Goal: Task Accomplishment & Management: Complete application form

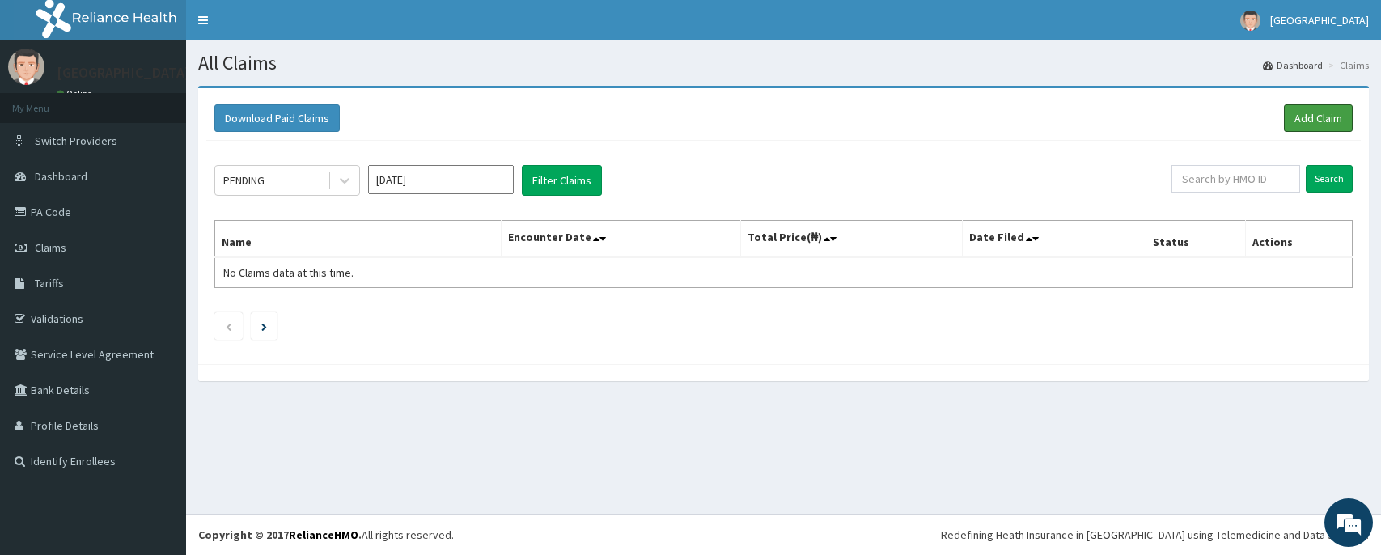
click at [1341, 118] on link "Add Claim" at bounding box center [1318, 118] width 69 height 28
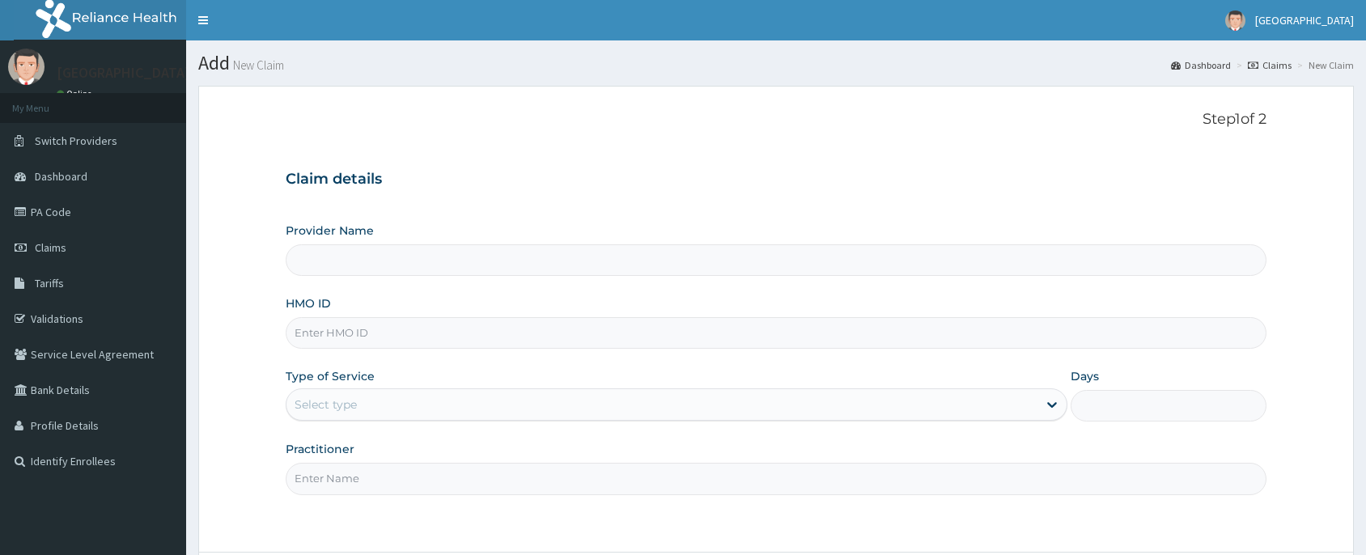
type input "[PERSON_NAME] and [PERSON_NAME][GEOGRAPHIC_DATA]"
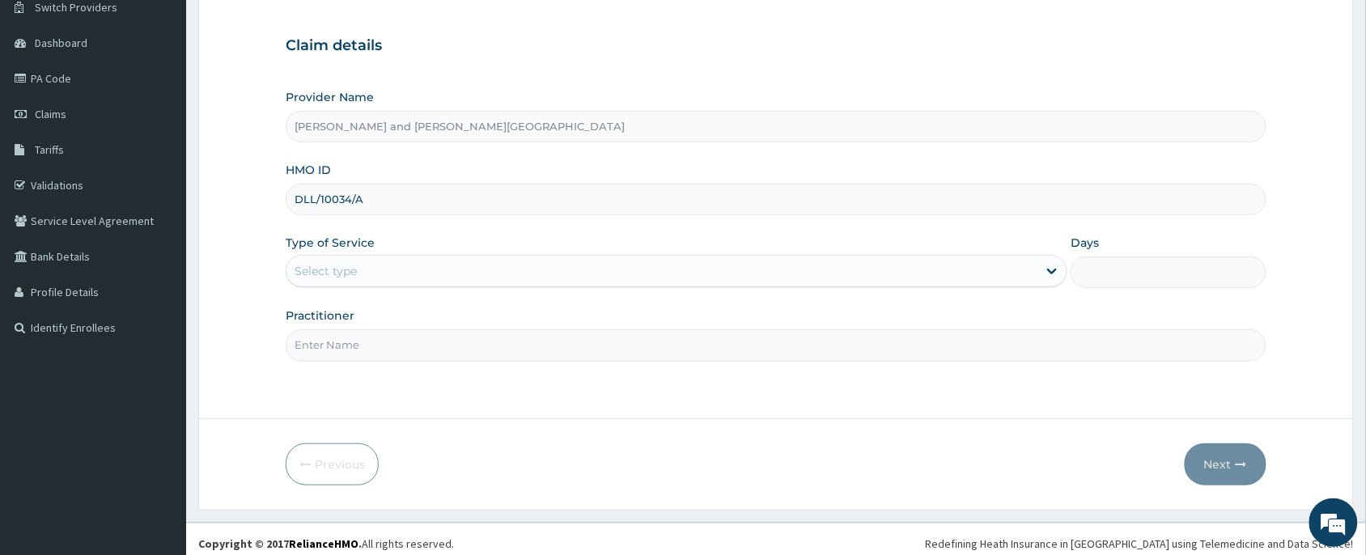
scroll to position [142, 0]
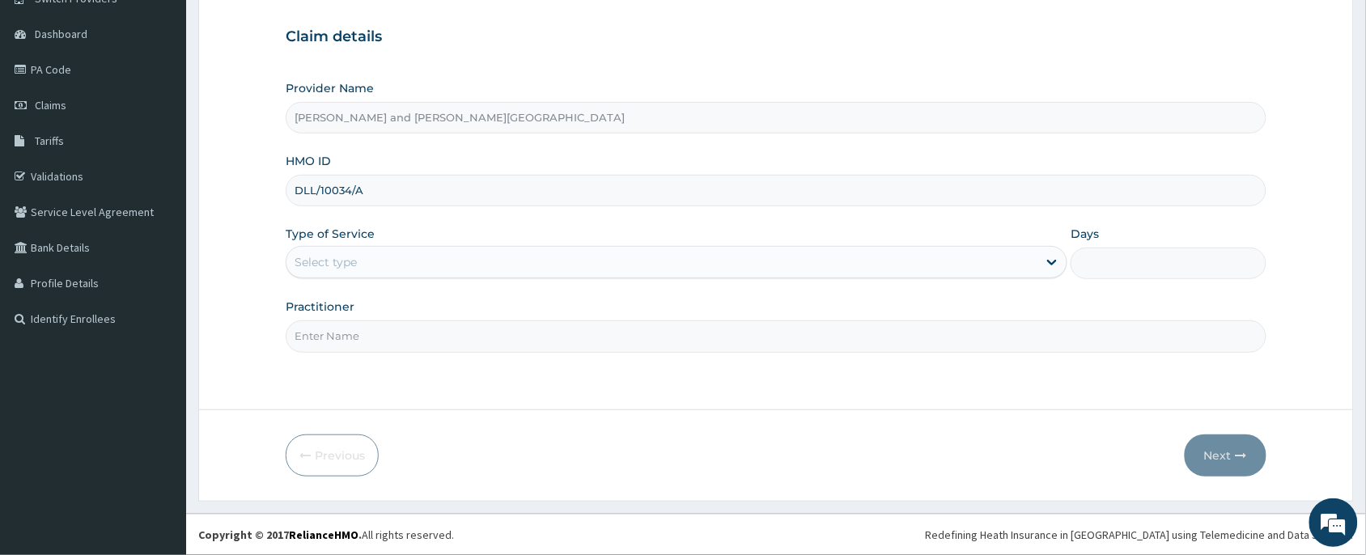
type input "DLL/10034/A"
click at [365, 264] on div "Select type" at bounding box center [661, 262] width 751 height 26
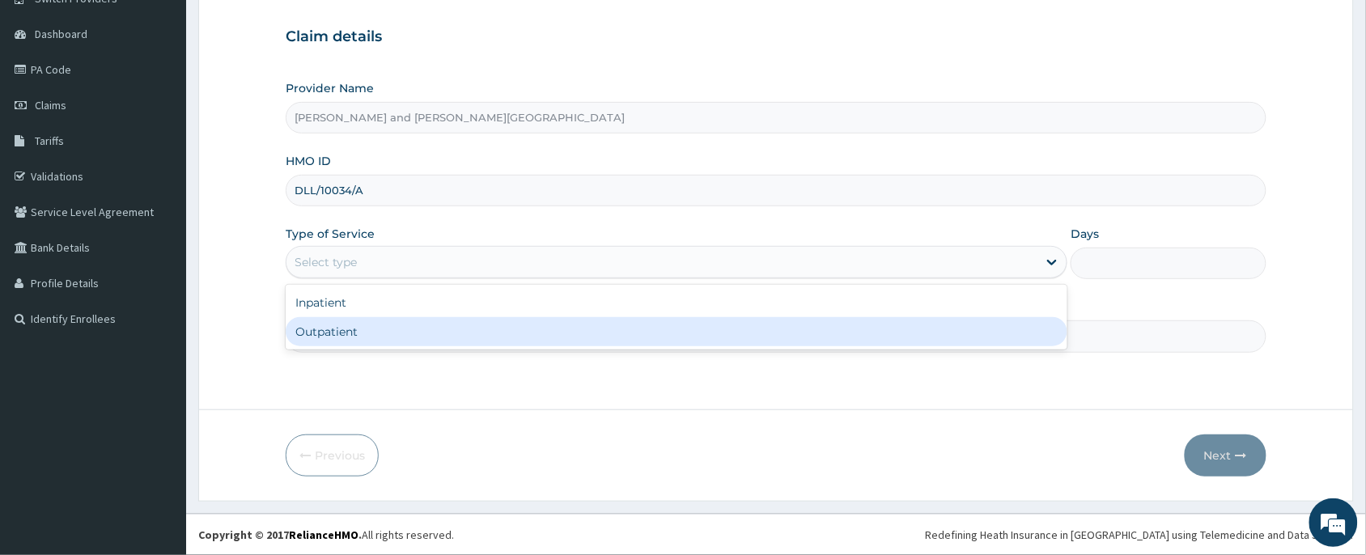
click at [345, 333] on div "Outpatient" at bounding box center [677, 331] width 782 height 29
type input "1"
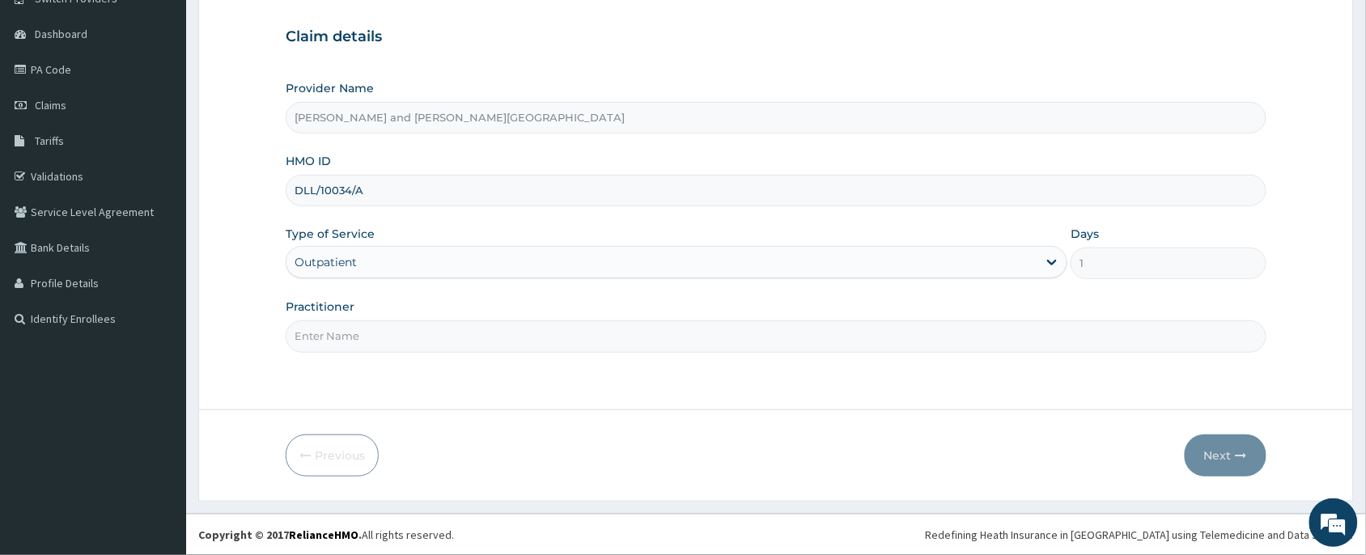
click at [349, 333] on input "Practitioner" at bounding box center [776, 336] width 981 height 32
type input "DR [PERSON_NAME]"
click at [1206, 455] on button "Next" at bounding box center [1225, 455] width 82 height 42
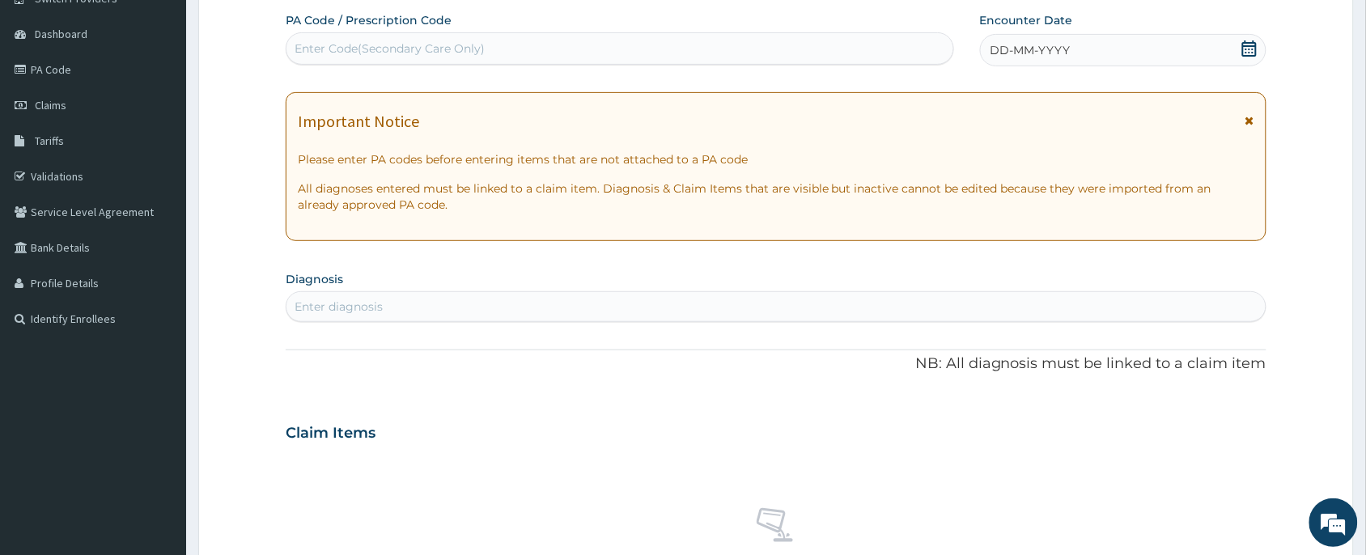
click at [1243, 55] on icon at bounding box center [1249, 48] width 15 height 16
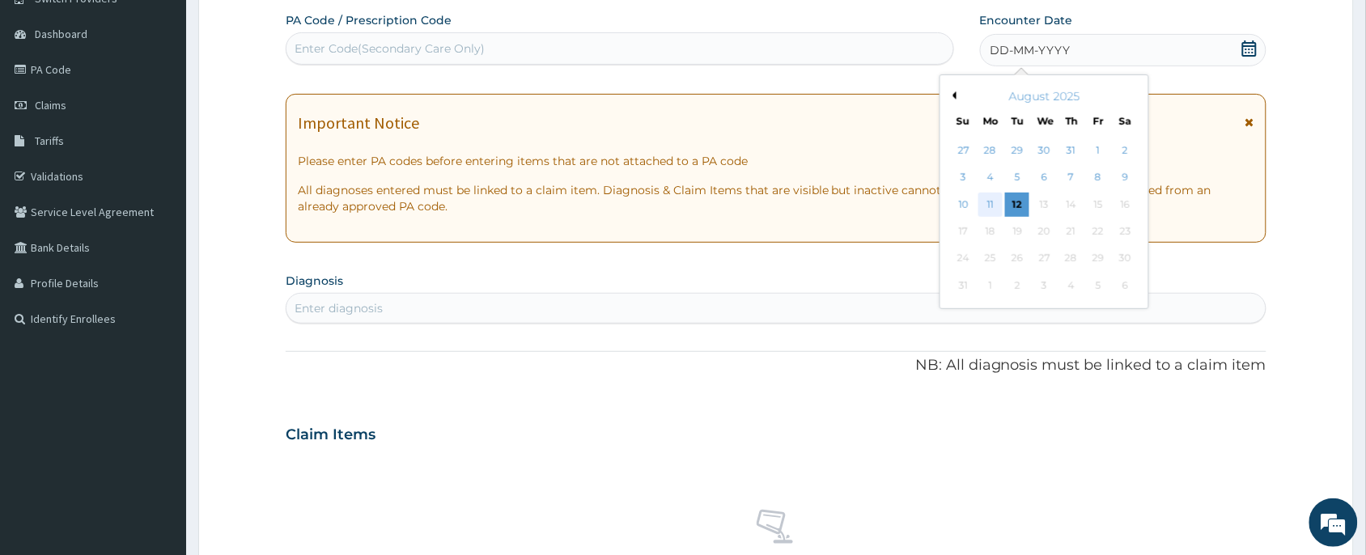
scroll to position [0, 0]
click at [1010, 206] on div "12" at bounding box center [1017, 205] width 24 height 24
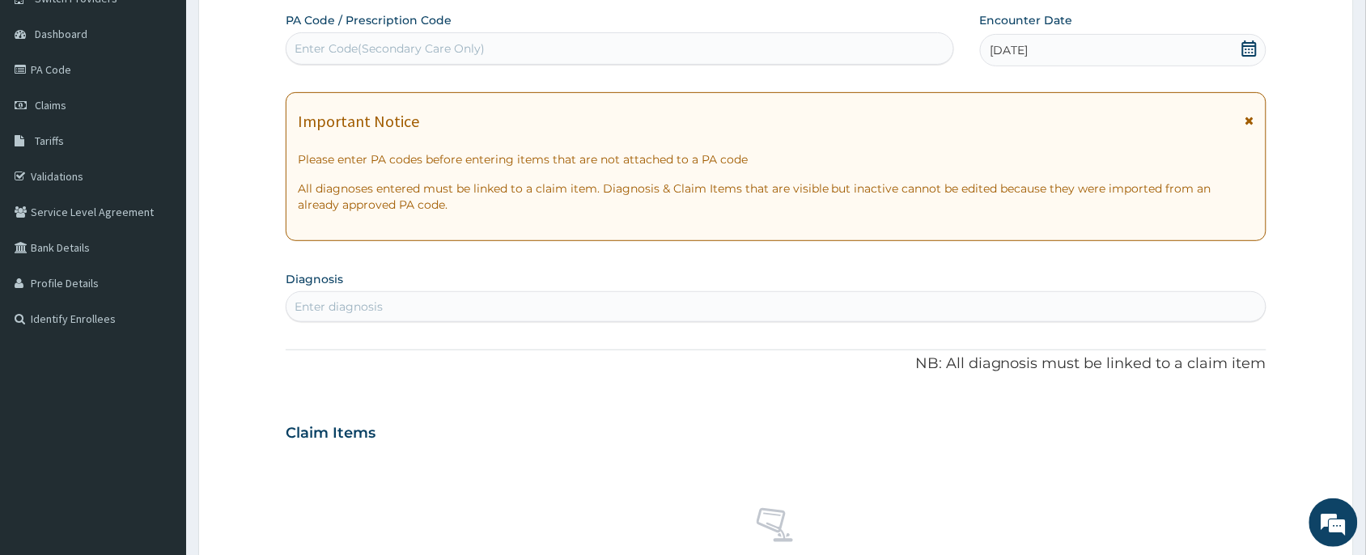
click at [429, 308] on div "Enter diagnosis" at bounding box center [775, 307] width 979 height 26
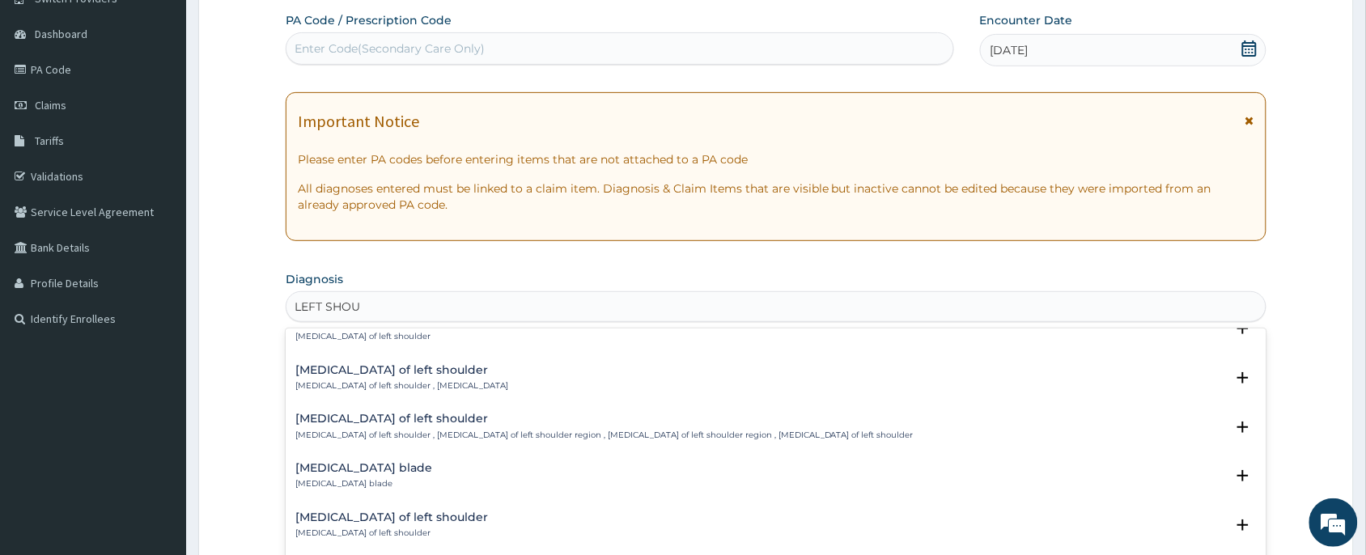
scroll to position [607, 0]
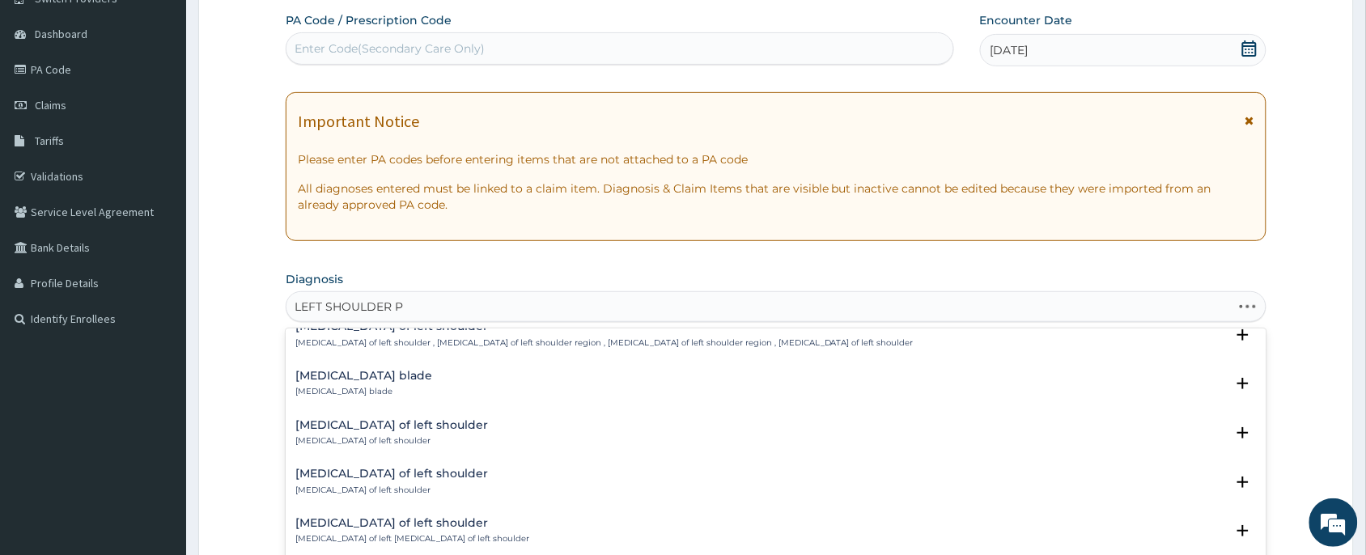
type input "LEFT SHOULDER PA"
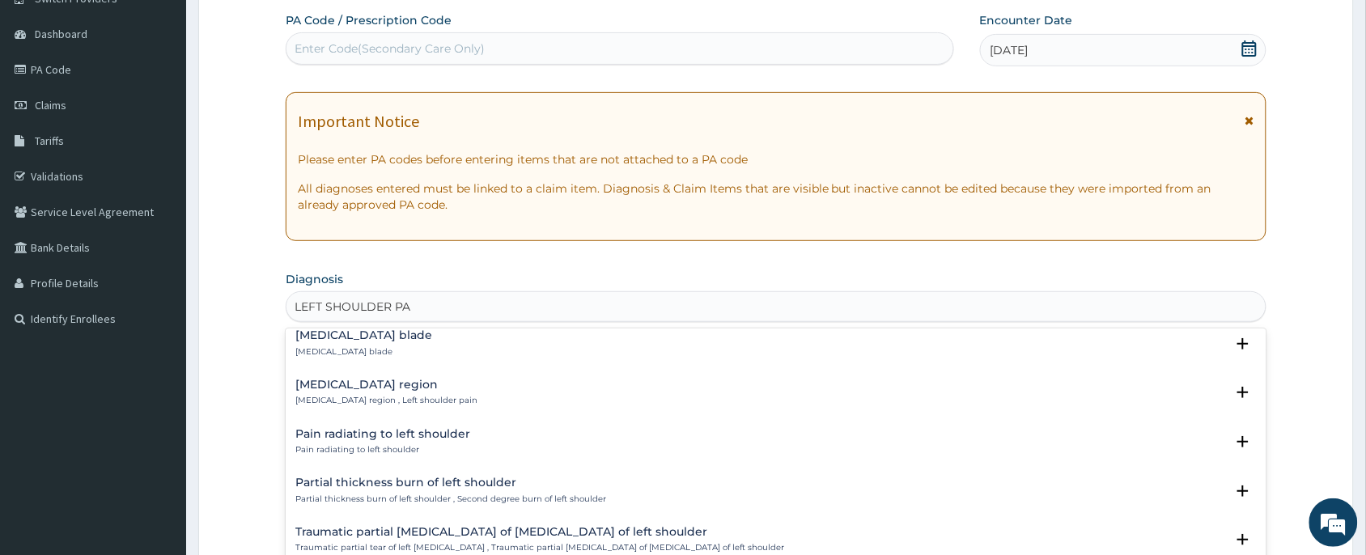
scroll to position [9, 0]
click at [433, 395] on p "[MEDICAL_DATA] region , Left shoulder pain" at bounding box center [386, 400] width 182 height 11
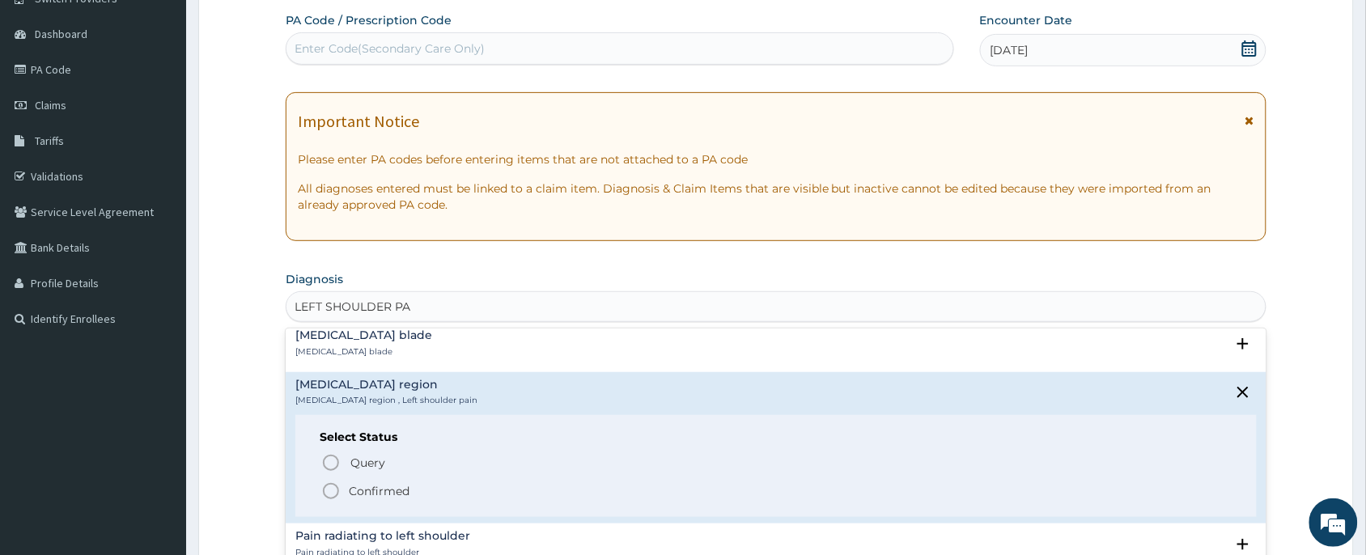
click at [362, 488] on p "Confirmed" at bounding box center [379, 491] width 61 height 16
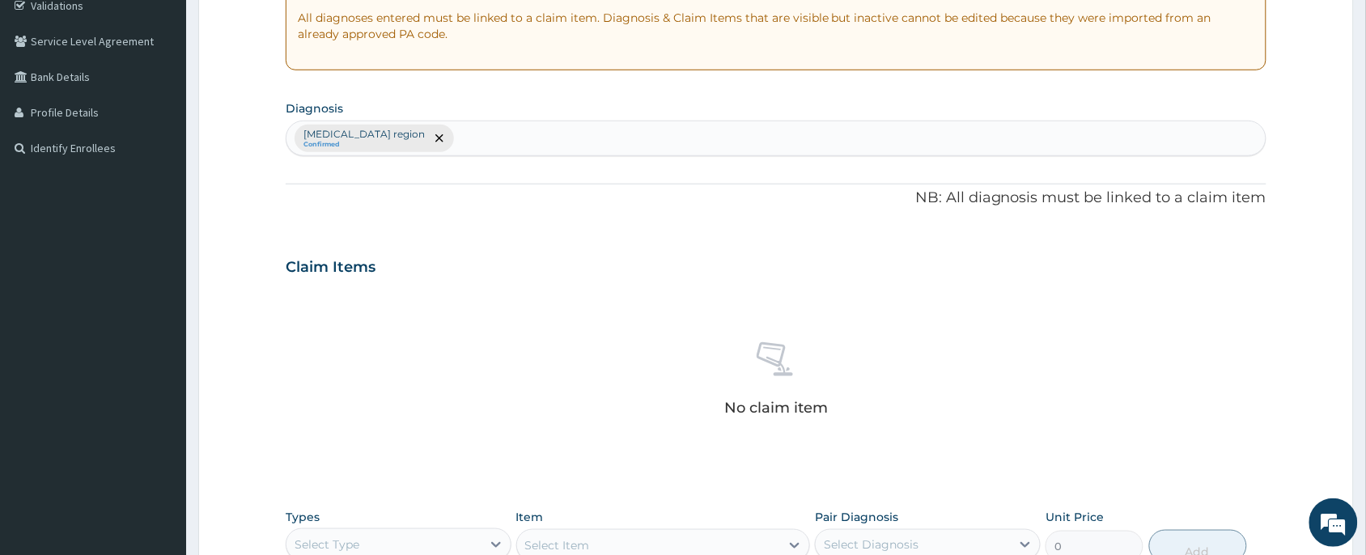
scroll to position [506, 0]
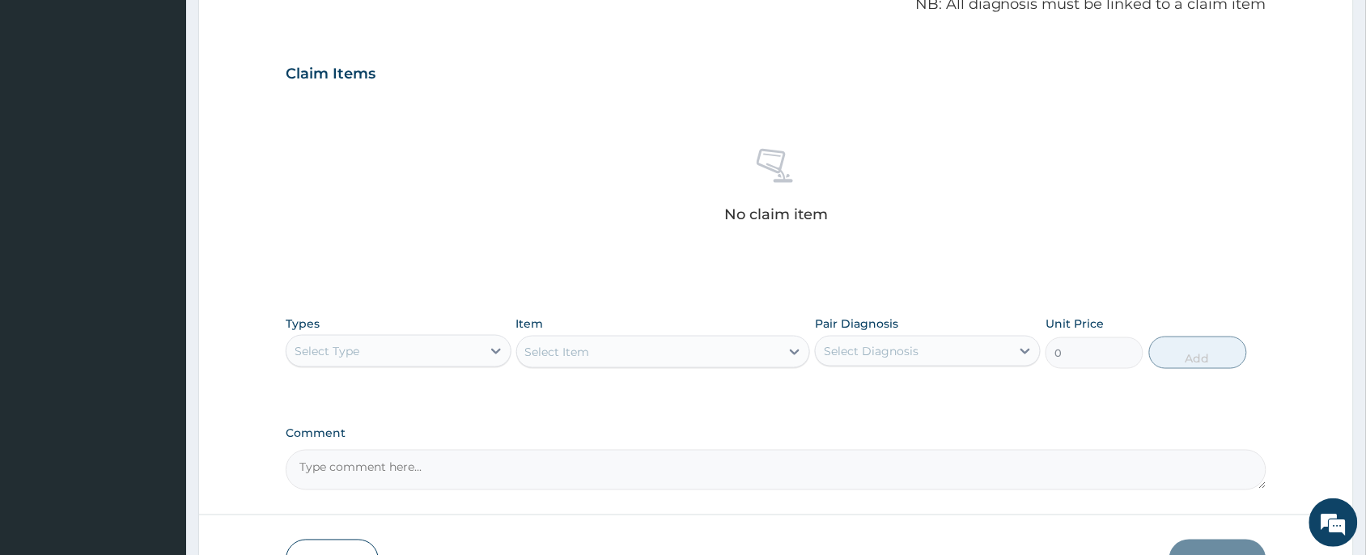
drag, startPoint x: 395, startPoint y: 345, endPoint x: 393, endPoint y: 371, distance: 25.1
click at [394, 348] on div "Select Type" at bounding box center [383, 351] width 195 height 26
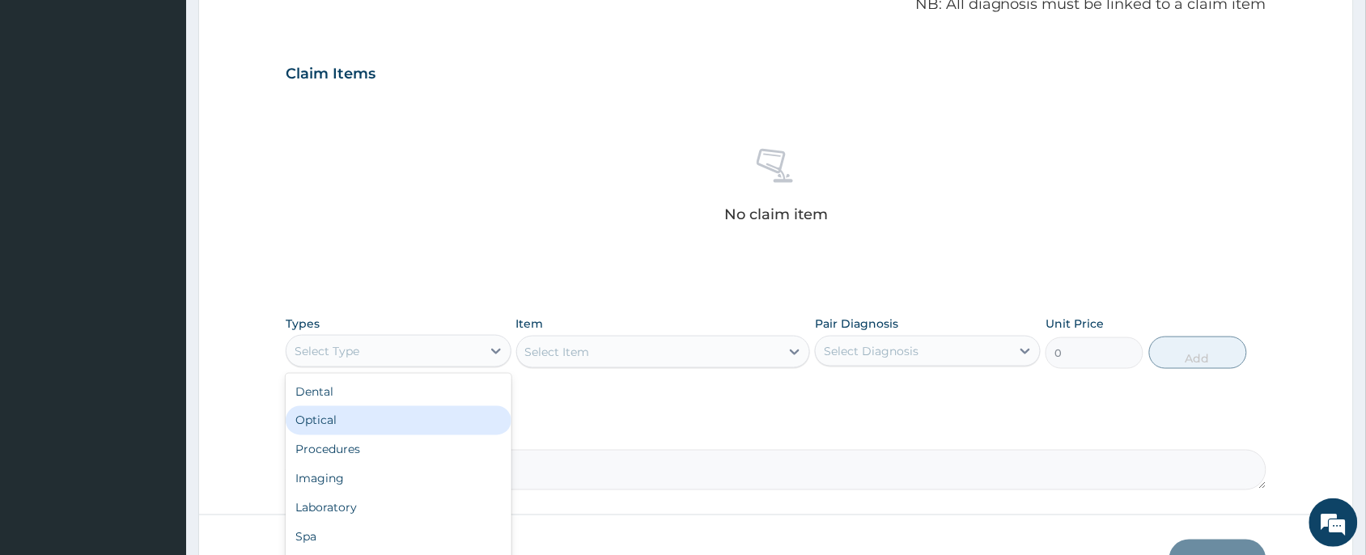
scroll to position [54, 0]
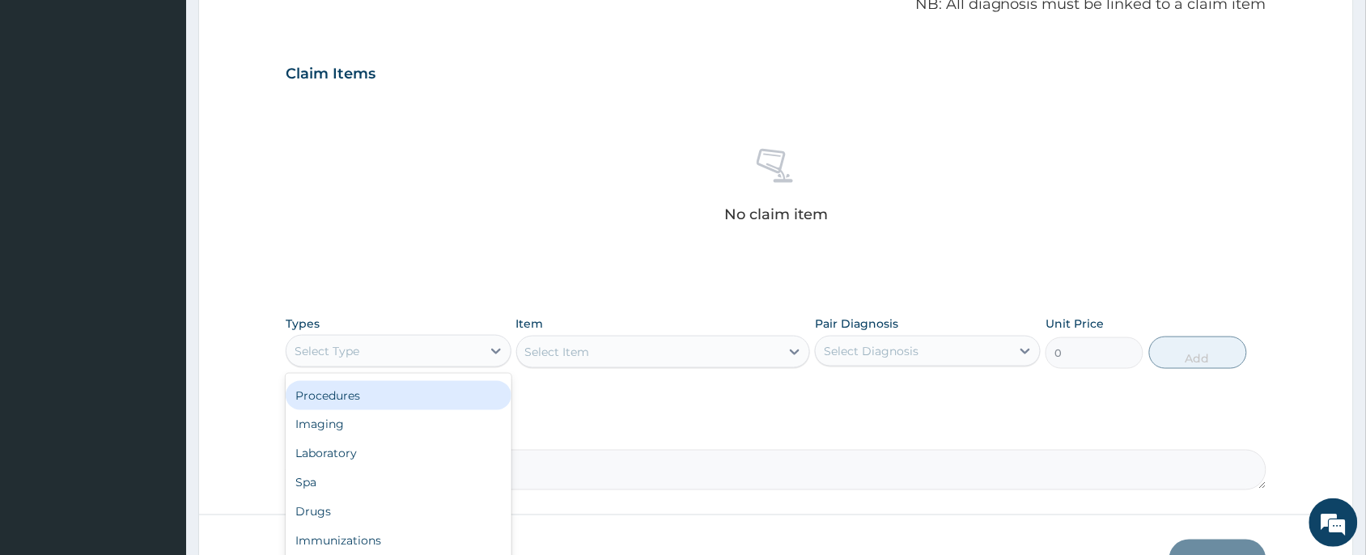
click at [386, 389] on div "Procedures" at bounding box center [399, 395] width 226 height 29
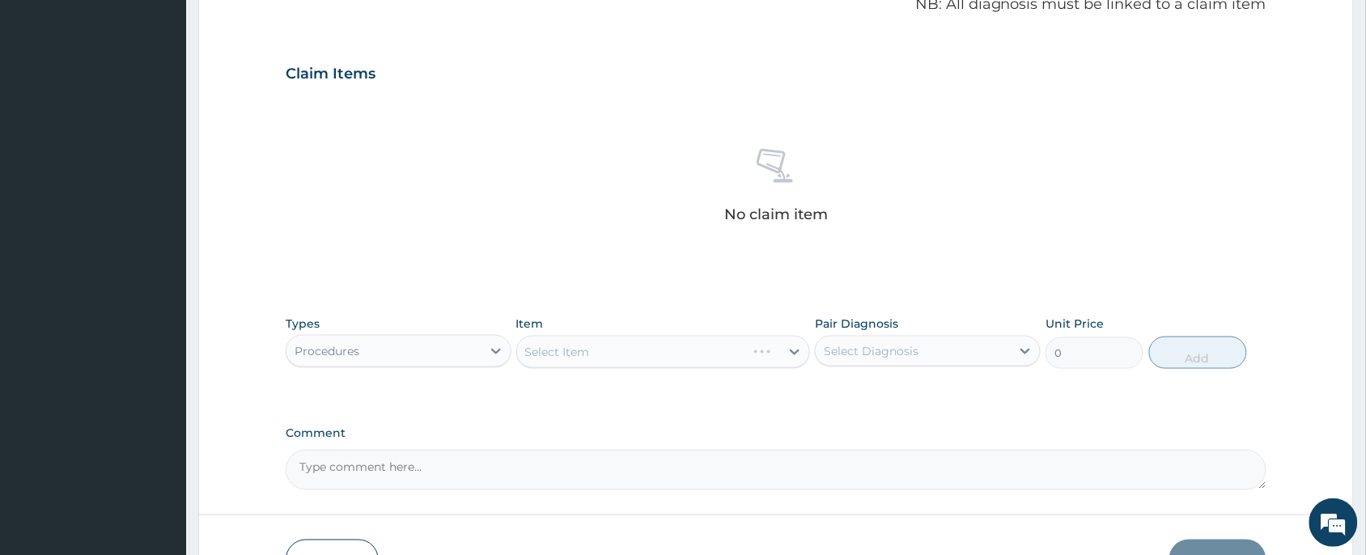
click at [665, 349] on div "Select Item" at bounding box center [663, 352] width 294 height 32
click at [654, 357] on div "Select Item" at bounding box center [663, 352] width 294 height 32
click at [654, 357] on div "Select Item" at bounding box center [649, 352] width 264 height 26
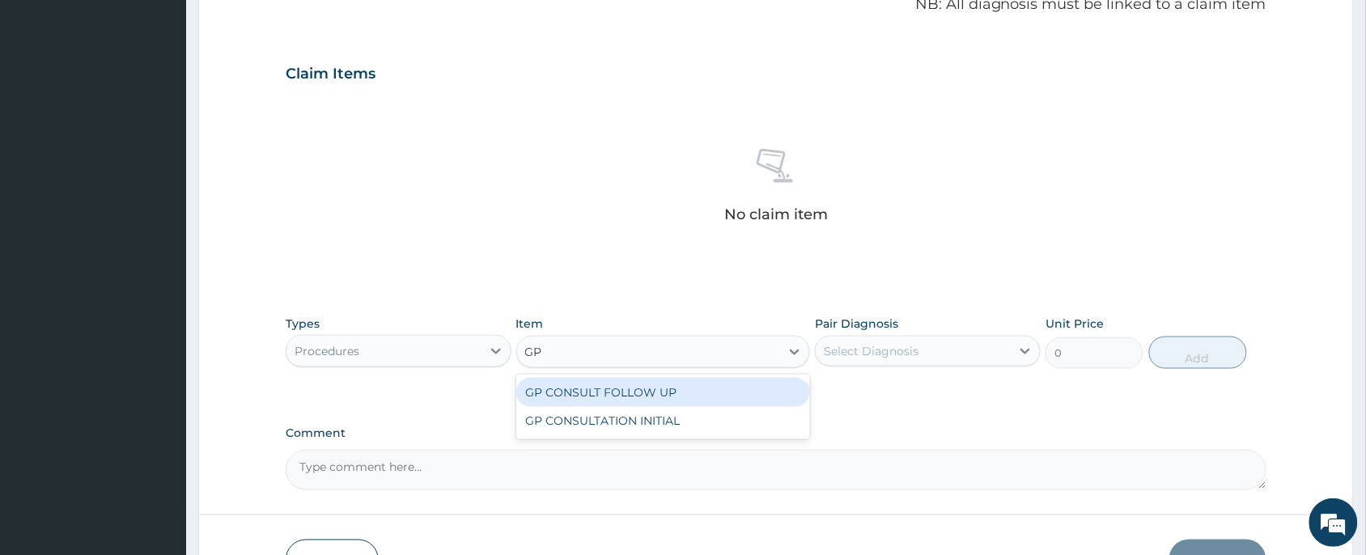
type input "GP"
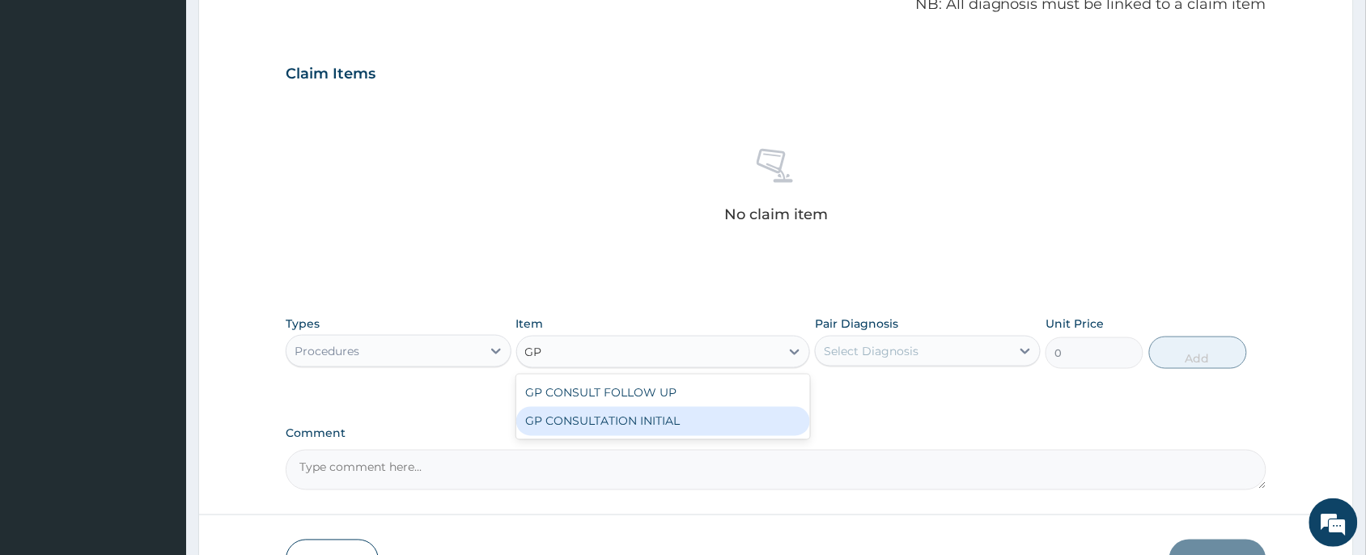
click at [680, 423] on div "GP CONSULTATION INITIAL" at bounding box center [663, 421] width 294 height 29
type input "2000"
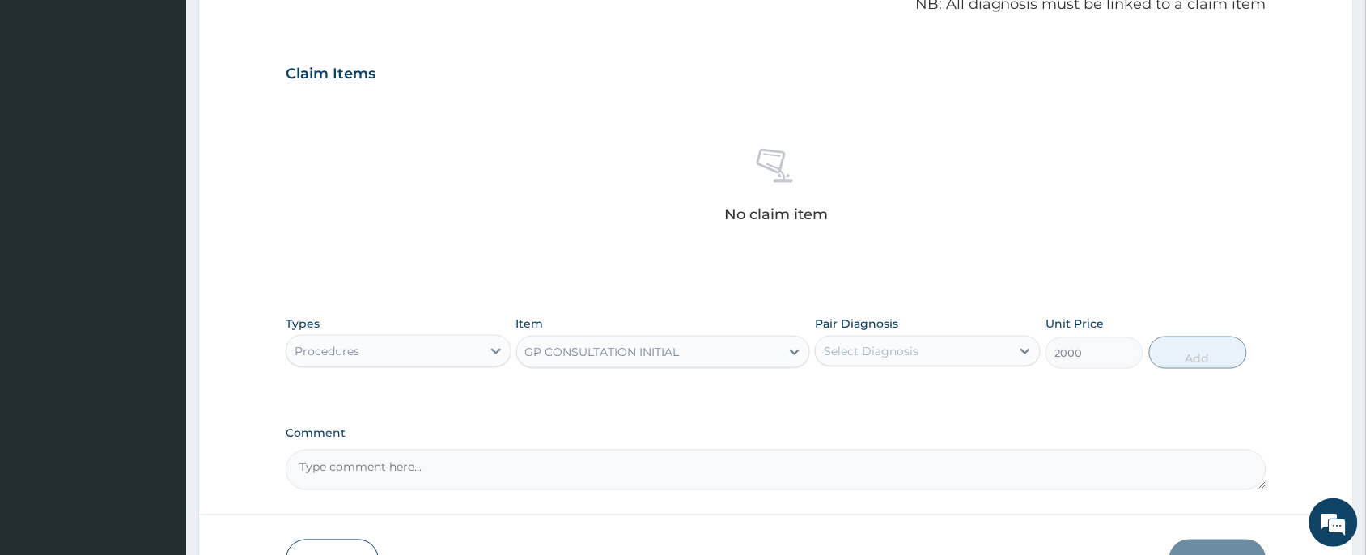
click at [957, 344] on div "Select Diagnosis" at bounding box center [912, 351] width 195 height 26
drag, startPoint x: 908, startPoint y: 392, endPoint x: 1163, endPoint y: 333, distance: 262.4
click at [911, 396] on label "[MEDICAL_DATA] region" at bounding box center [912, 391] width 142 height 16
checkbox input "true"
click at [1202, 357] on button "Add" at bounding box center [1198, 353] width 98 height 32
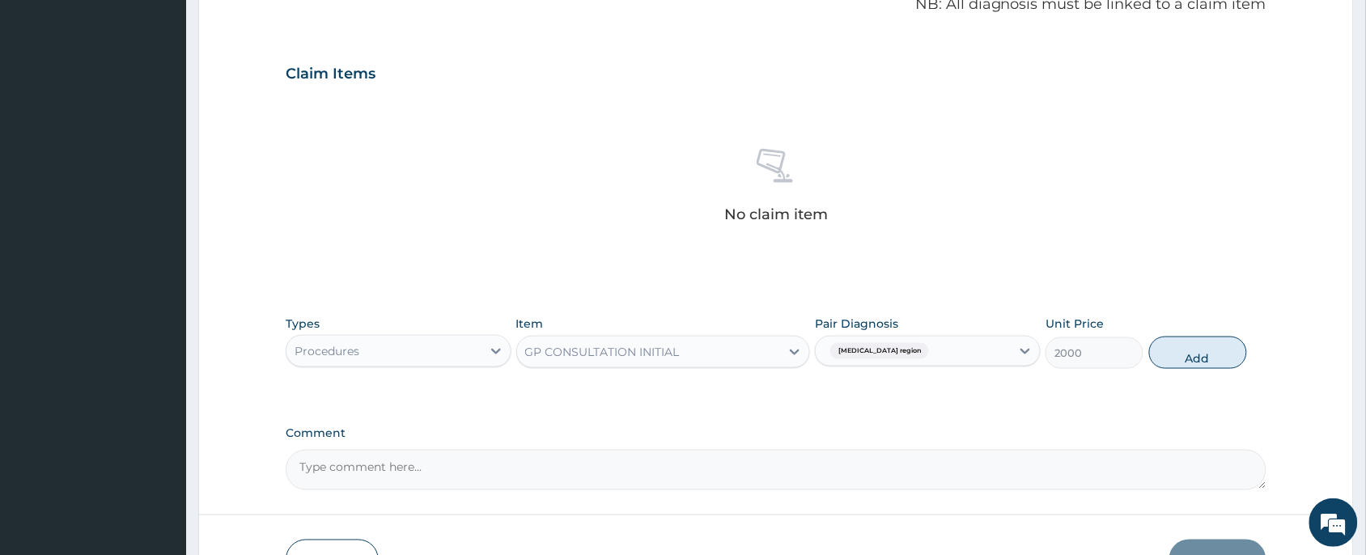
type input "0"
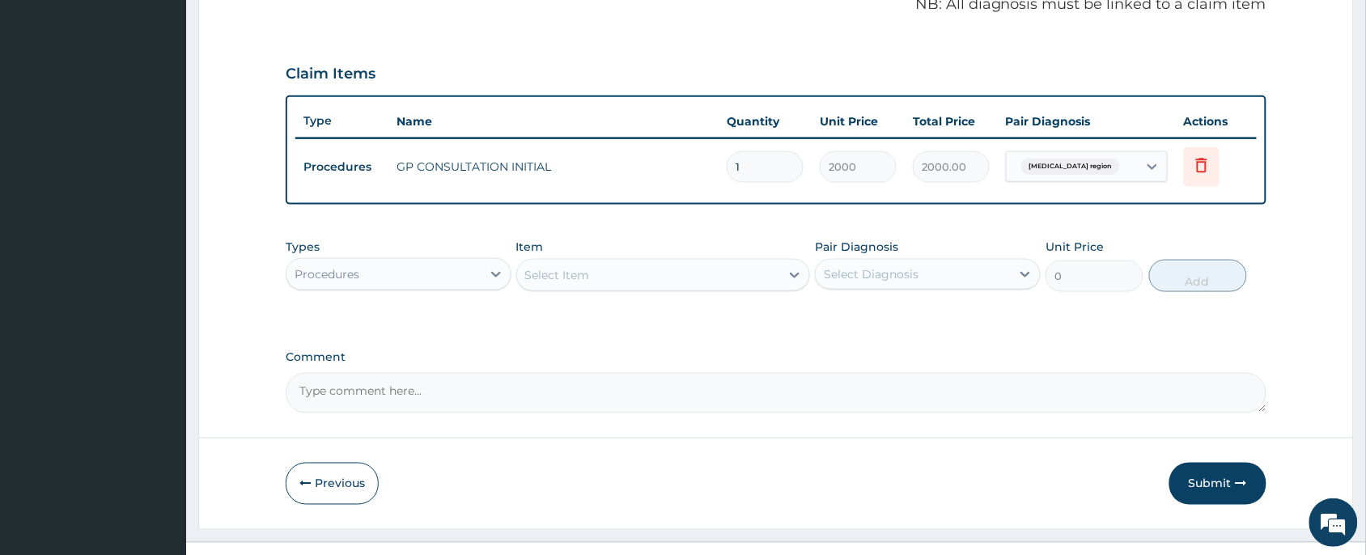
click at [427, 276] on div "Procedures" at bounding box center [383, 274] width 195 height 26
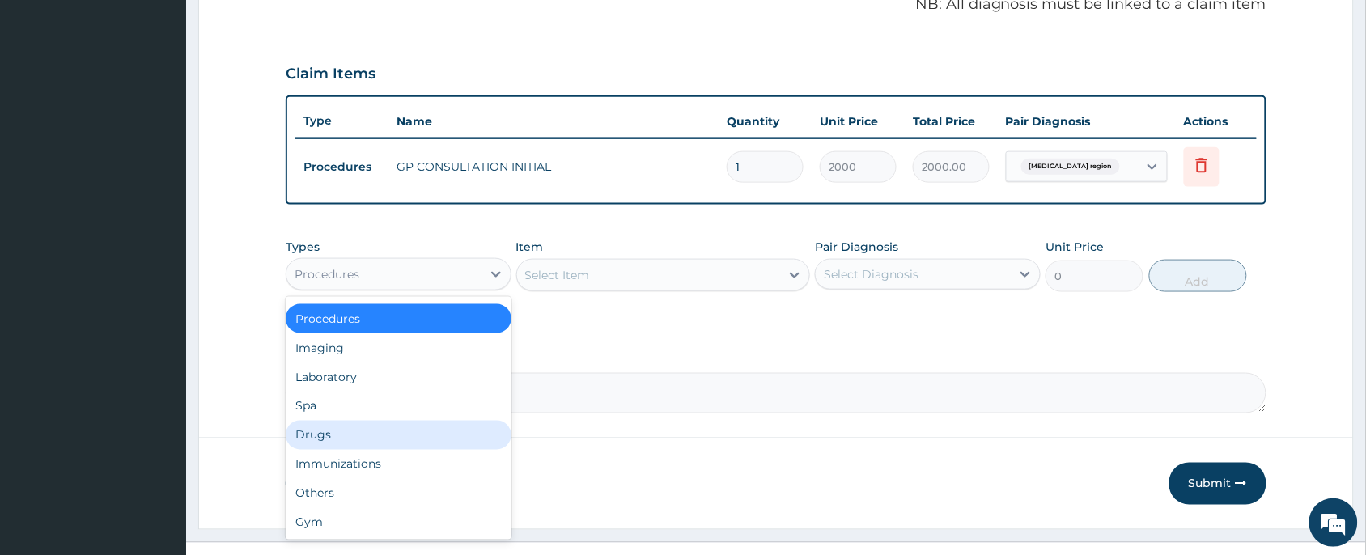
drag, startPoint x: 364, startPoint y: 438, endPoint x: 454, endPoint y: 314, distance: 152.9
click at [366, 434] on div "Drugs" at bounding box center [399, 435] width 226 height 29
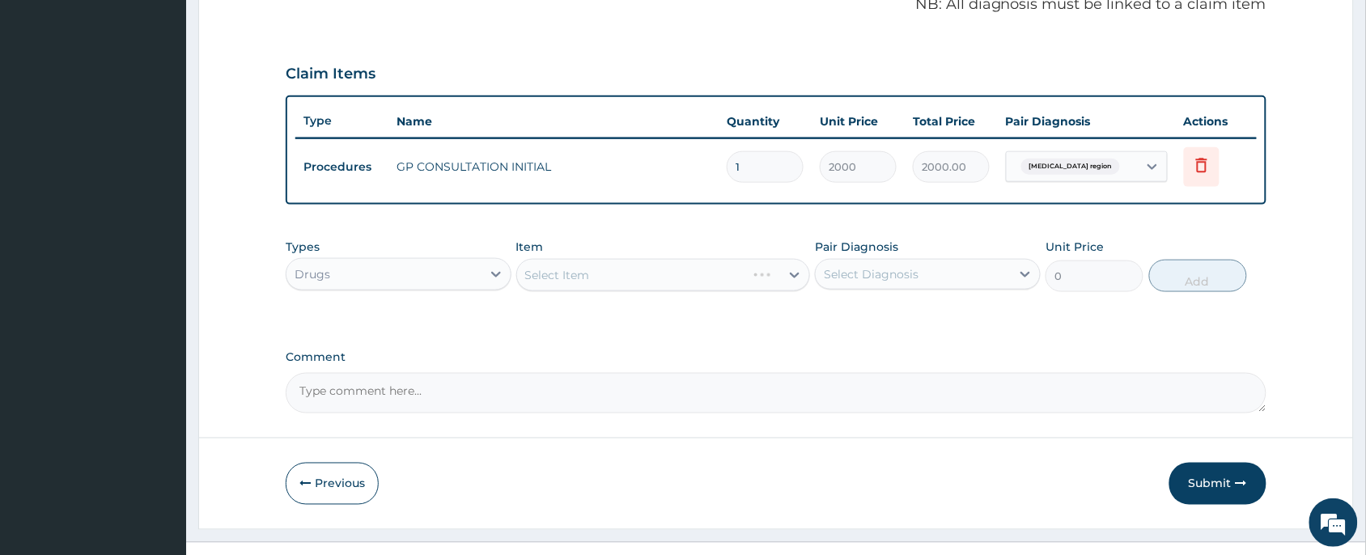
click at [587, 280] on div "Select Item" at bounding box center [663, 275] width 294 height 32
click at [624, 273] on div "Select Item" at bounding box center [649, 275] width 264 height 26
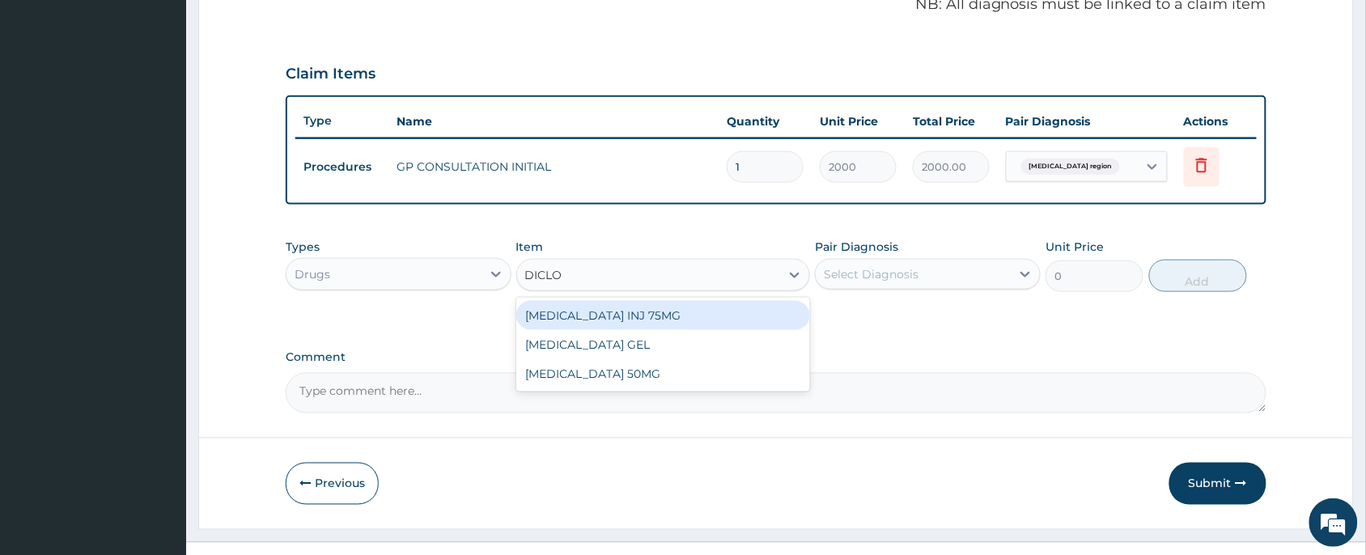
type input "DICLOF"
click at [689, 311] on div "[MEDICAL_DATA] INJ 75MG" at bounding box center [663, 315] width 294 height 29
type input "200"
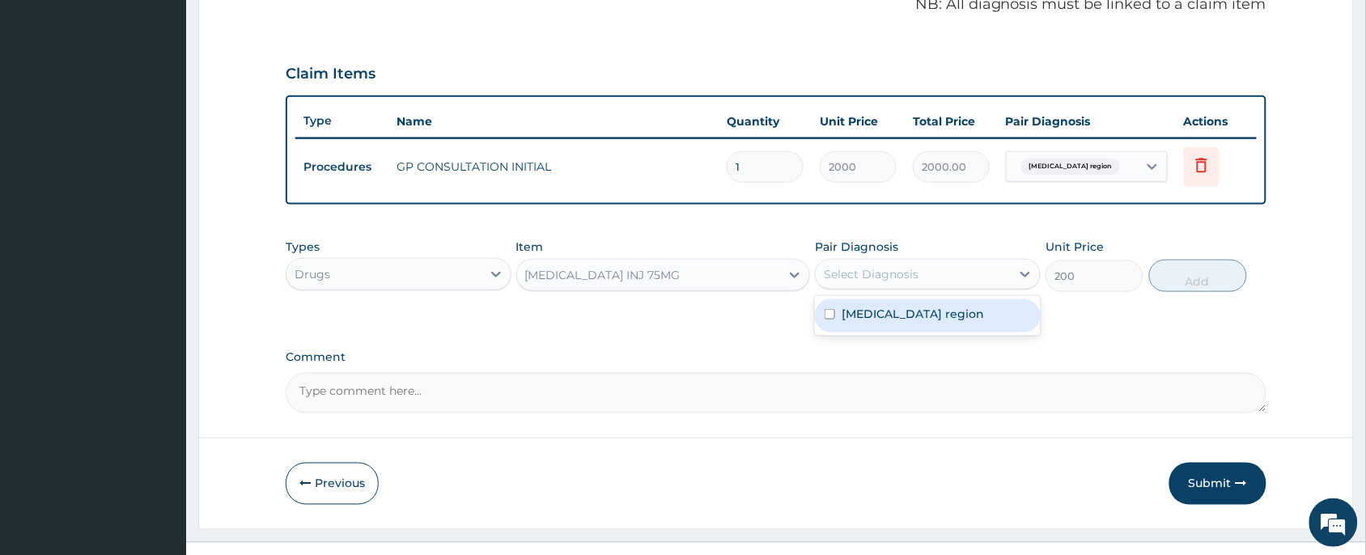
click at [872, 273] on div "Select Diagnosis" at bounding box center [871, 274] width 95 height 16
click at [1006, 305] on div "[MEDICAL_DATA] region" at bounding box center [928, 315] width 226 height 33
checkbox input "true"
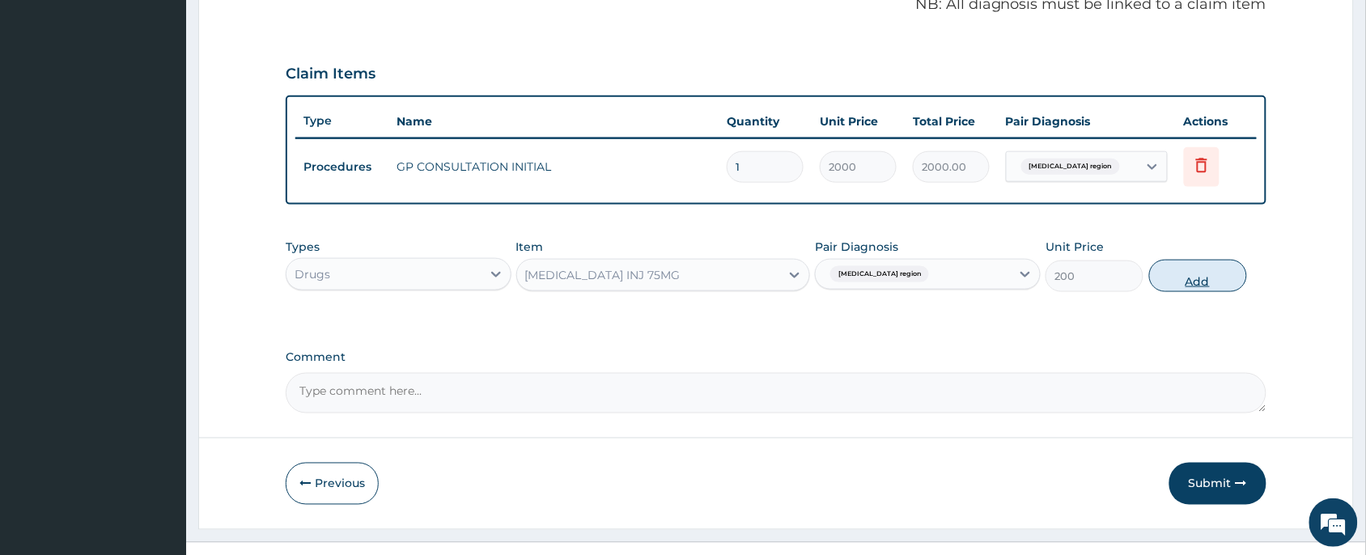
click at [1193, 269] on button "Add" at bounding box center [1198, 276] width 98 height 32
type input "0"
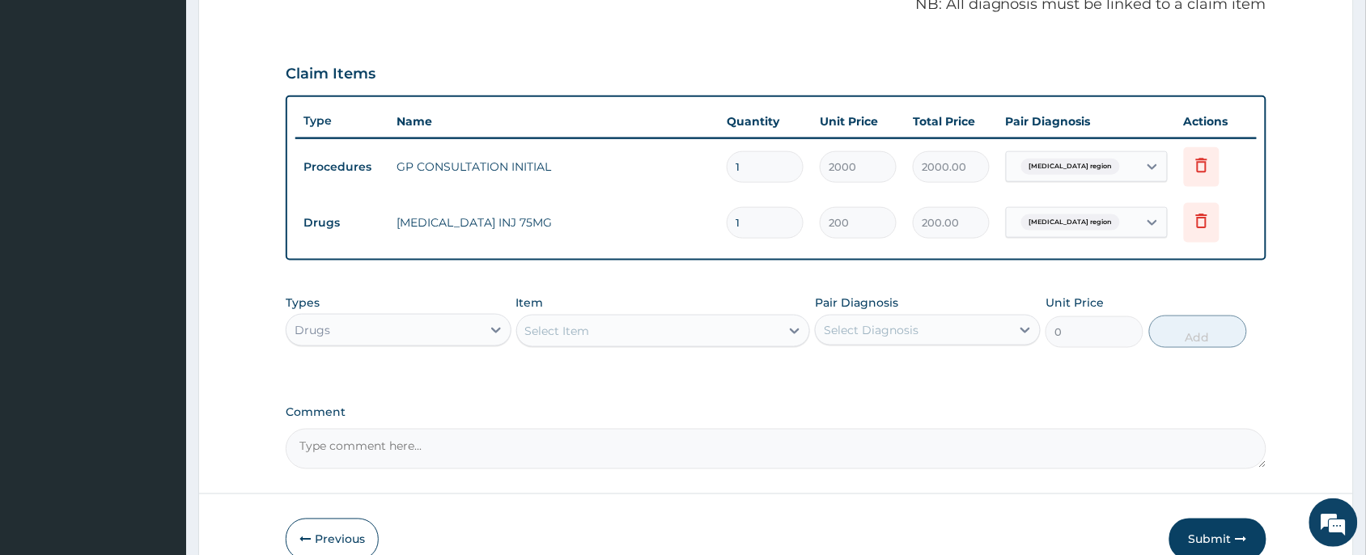
click at [623, 321] on div "Select Item" at bounding box center [649, 331] width 264 height 26
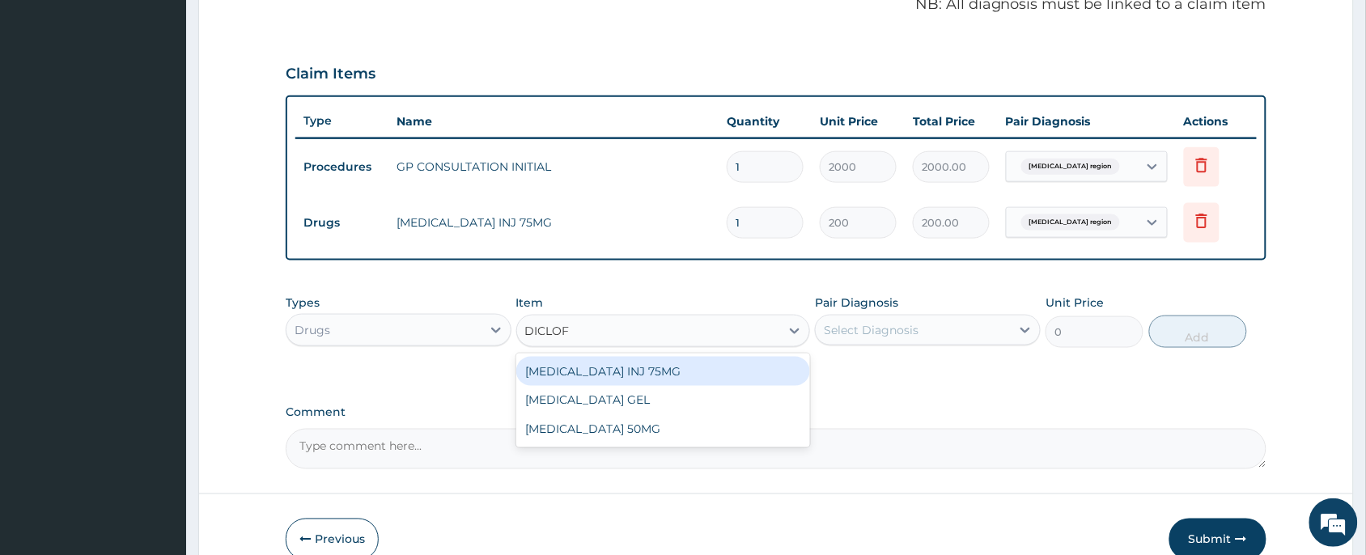
type input "DICLOFE"
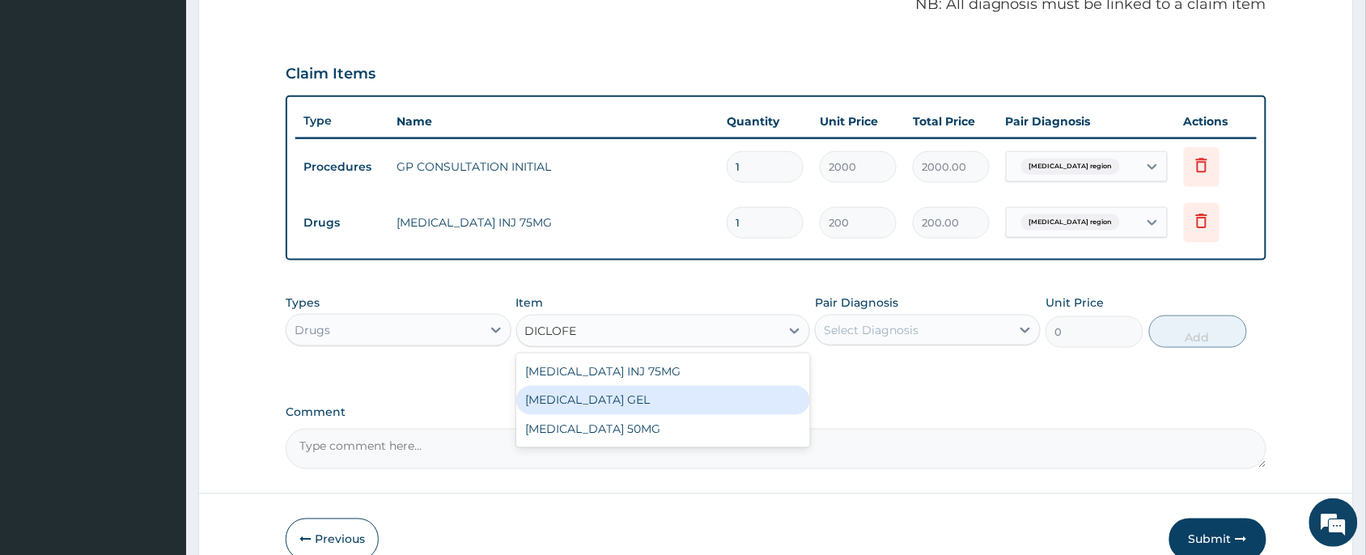
click at [635, 402] on div "[MEDICAL_DATA] GEL" at bounding box center [663, 400] width 294 height 29
type input "600"
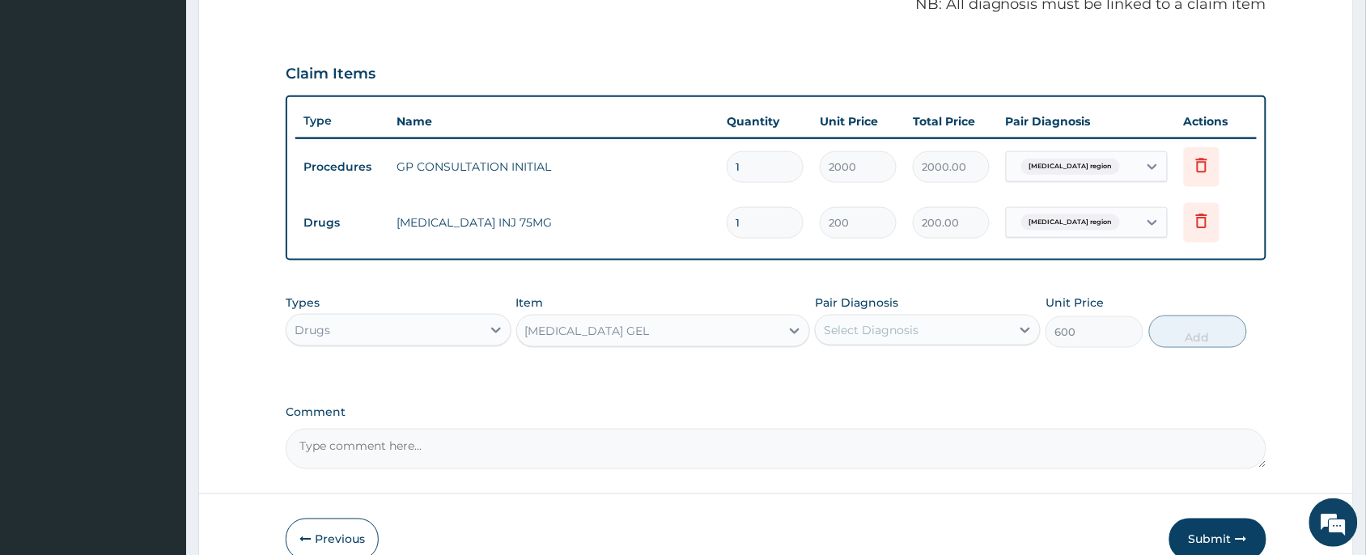
click at [637, 406] on label "Comment" at bounding box center [776, 413] width 981 height 14
click at [637, 429] on textarea "Comment" at bounding box center [776, 449] width 981 height 40
click at [641, 333] on div "[MEDICAL_DATA] GEL" at bounding box center [649, 331] width 264 height 26
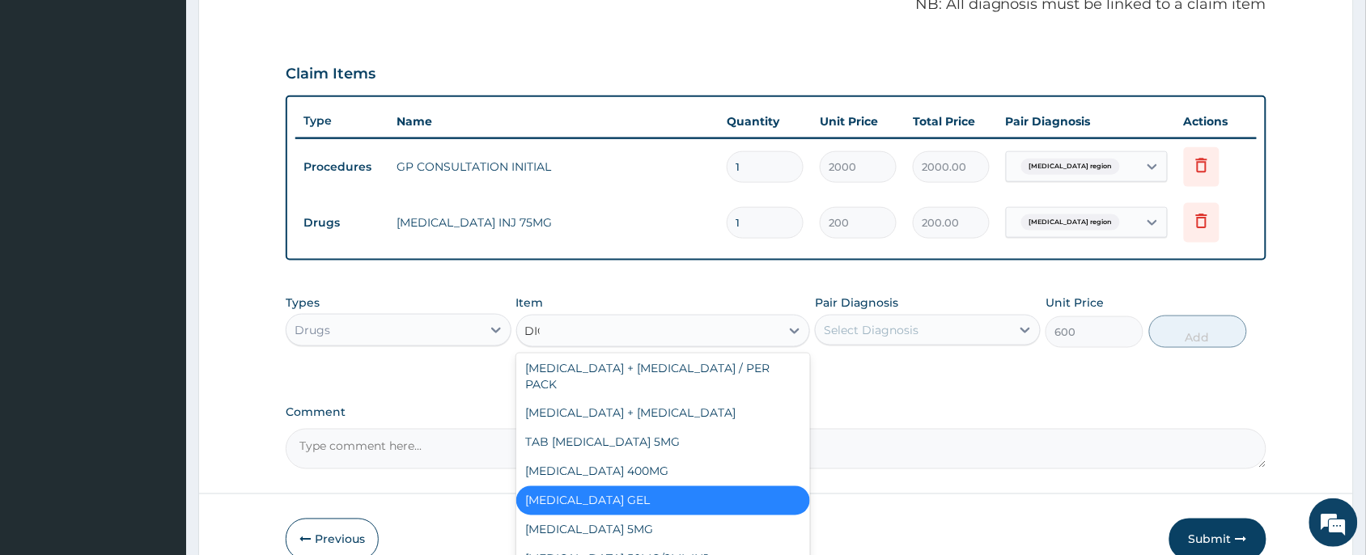
scroll to position [0, 0]
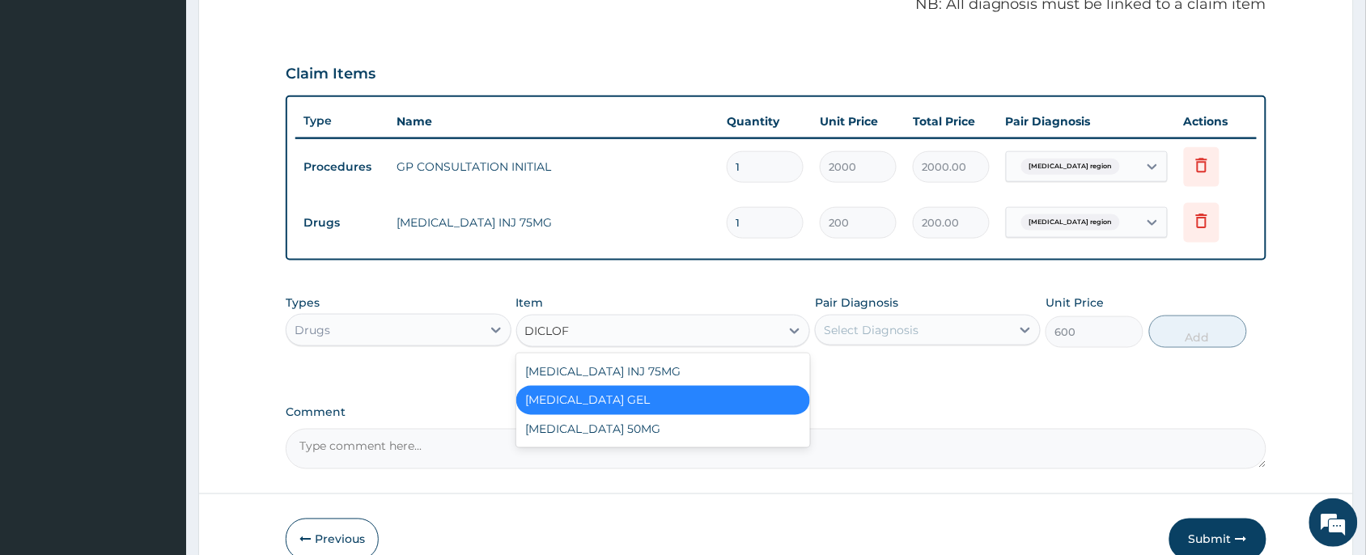
type input "DICLOFE"
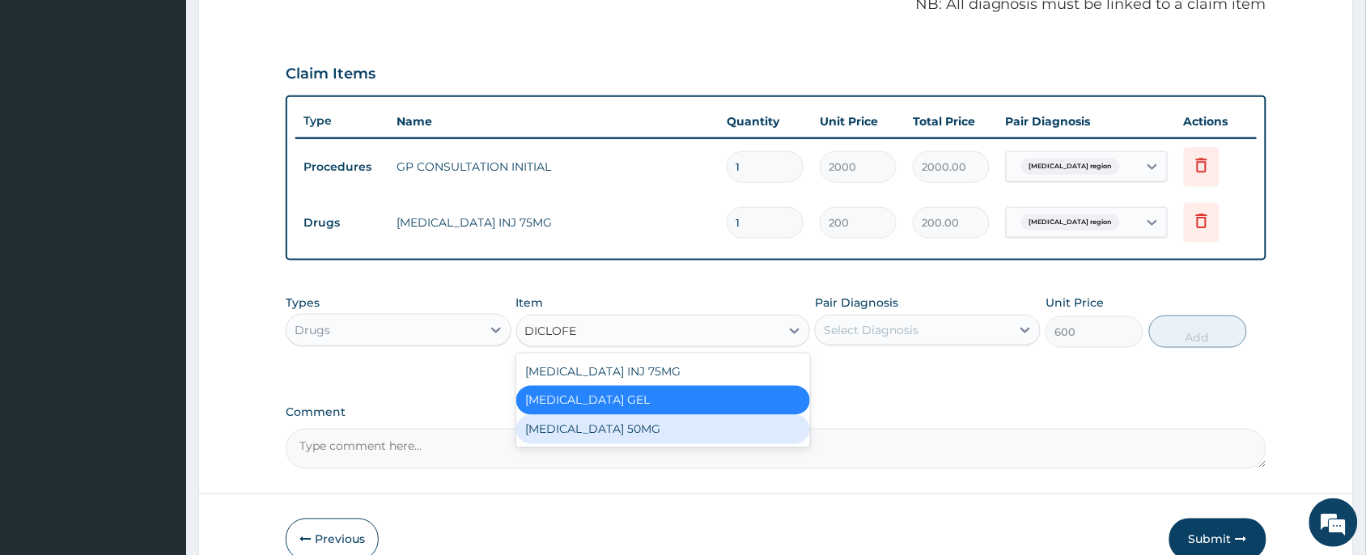
drag, startPoint x: 639, startPoint y: 421, endPoint x: 989, endPoint y: 371, distance: 353.9
click at [647, 425] on div "[MEDICAL_DATA] 50MG" at bounding box center [663, 429] width 294 height 29
type input "25"
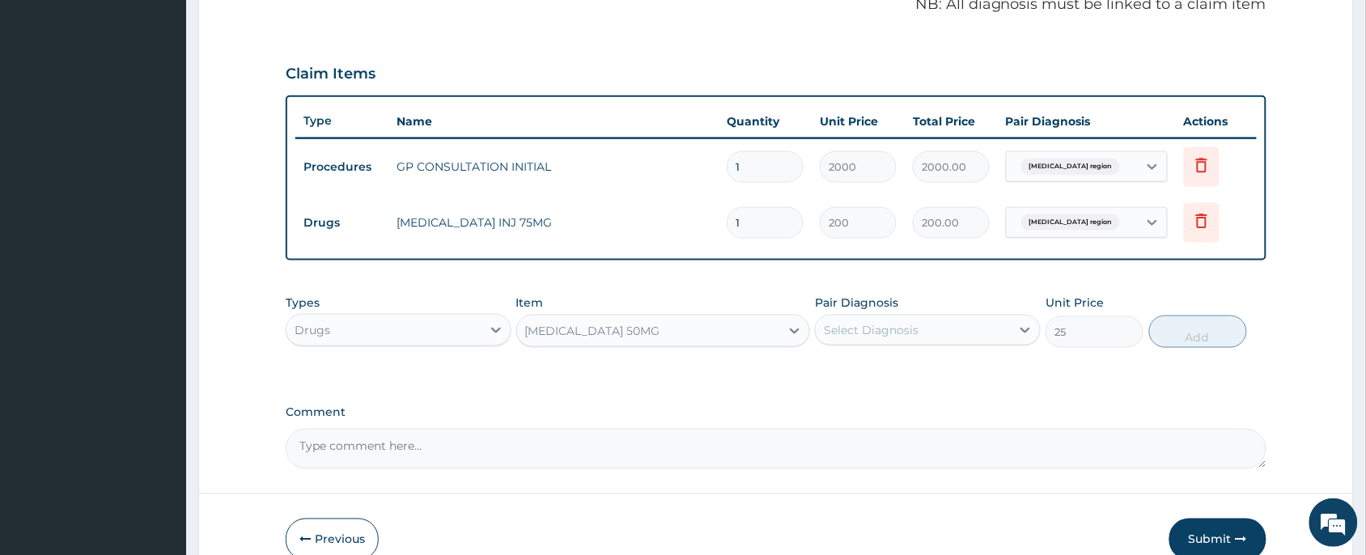
click at [947, 317] on div "Select Diagnosis" at bounding box center [912, 330] width 195 height 26
drag, startPoint x: 951, startPoint y: 362, endPoint x: 964, endPoint y: 368, distance: 14.1
click at [953, 362] on label "[MEDICAL_DATA] region" at bounding box center [912, 370] width 142 height 16
checkbox input "true"
click at [1194, 326] on button "Add" at bounding box center [1198, 332] width 98 height 32
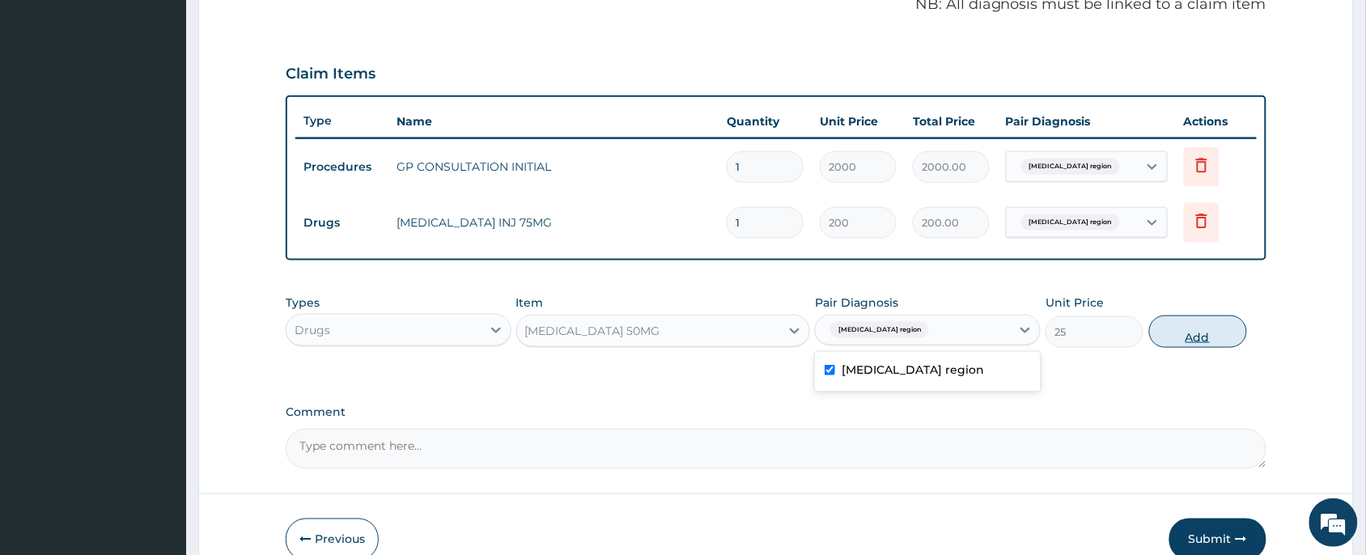
type input "0"
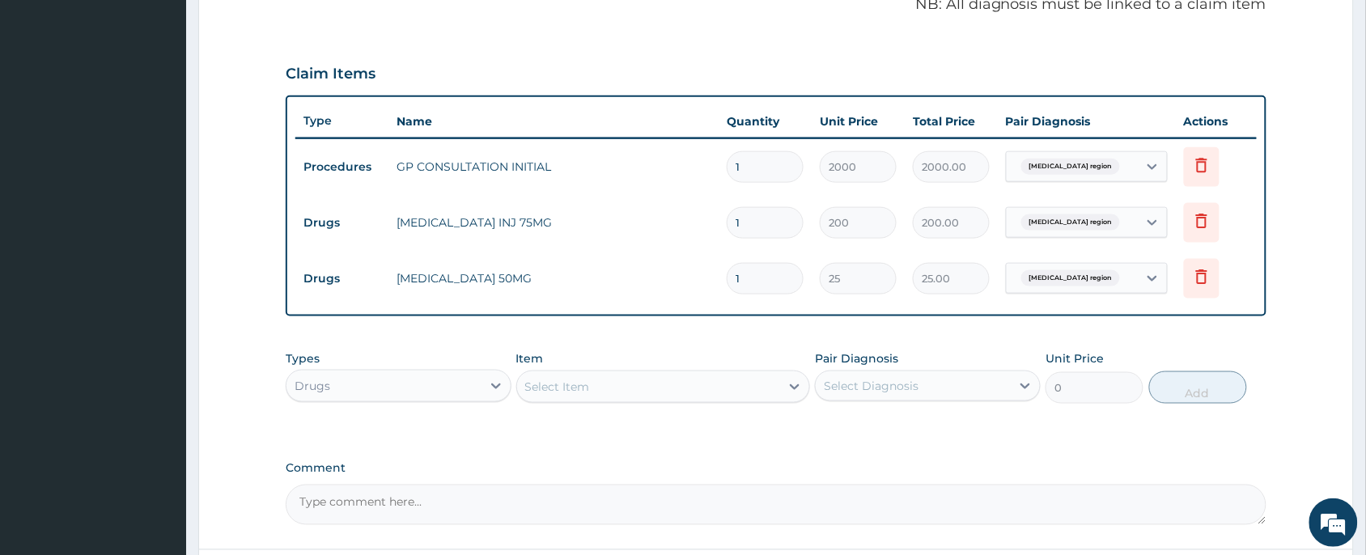
type input "10"
type input "250.00"
type input "10"
click at [595, 342] on div "Types Drugs Item Select Item Pair Diagnosis Select Diagnosis Unit Price 0 Add" at bounding box center [776, 377] width 981 height 70
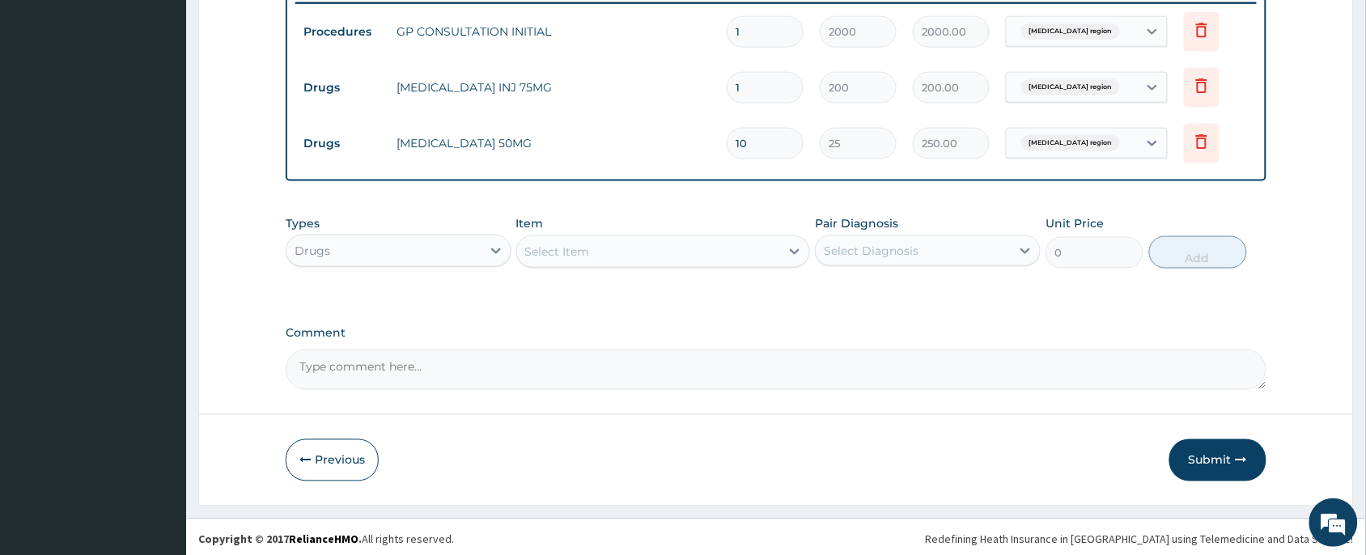
scroll to position [646, 0]
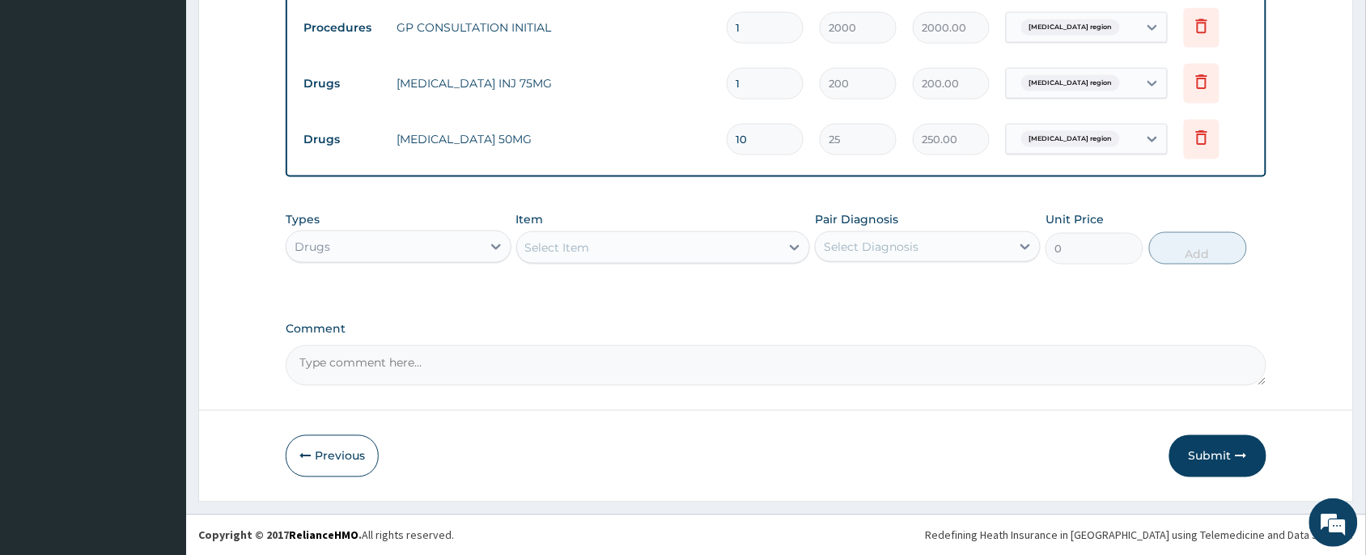
drag, startPoint x: 1220, startPoint y: 455, endPoint x: 572, endPoint y: 126, distance: 726.5
click at [1218, 454] on button "Submit" at bounding box center [1217, 456] width 97 height 42
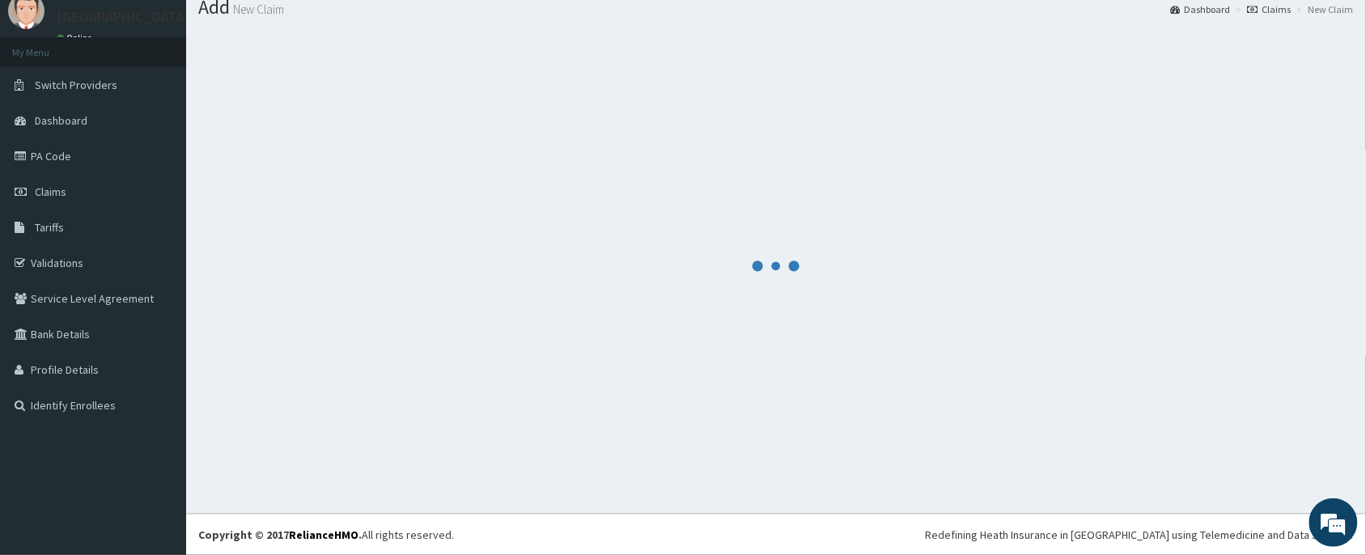
scroll to position [57, 0]
